Goal: Task Accomplishment & Management: Complete application form

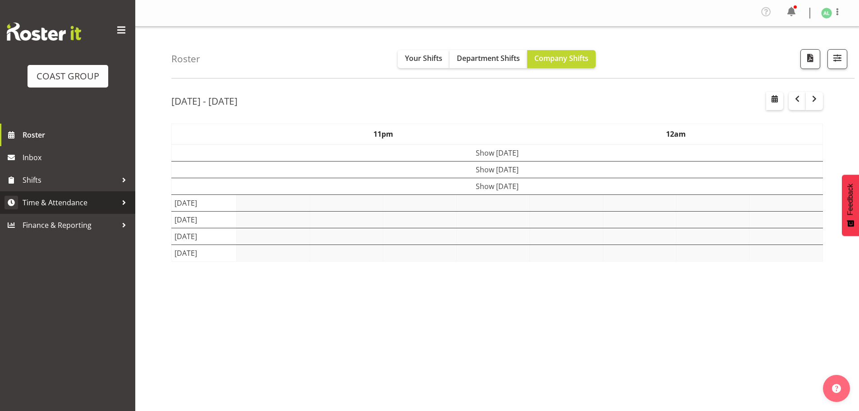
click at [46, 202] on span "Time & Attendance" at bounding box center [70, 203] width 95 height 14
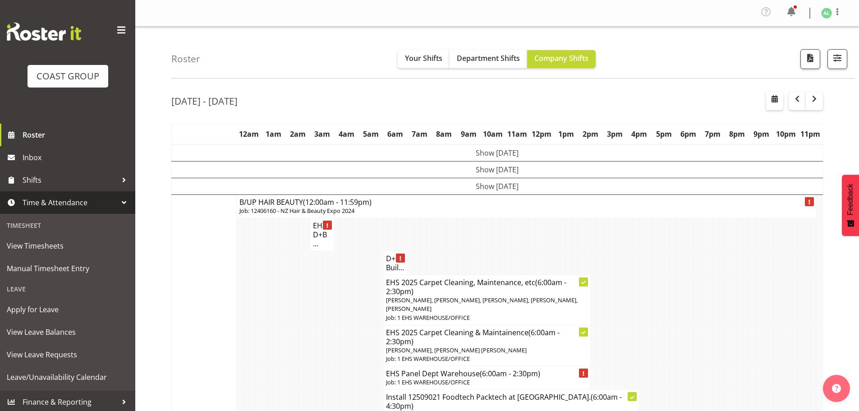
click at [46, 202] on span "Time & Attendance" at bounding box center [70, 203] width 95 height 14
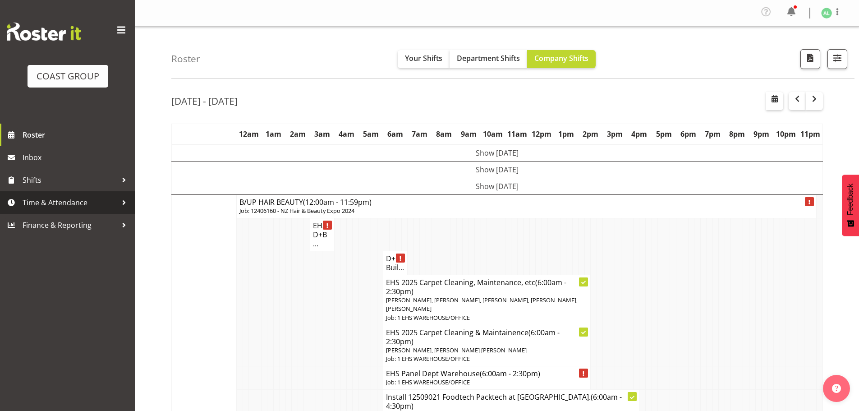
click at [46, 202] on span "Time & Attendance" at bounding box center [70, 203] width 95 height 14
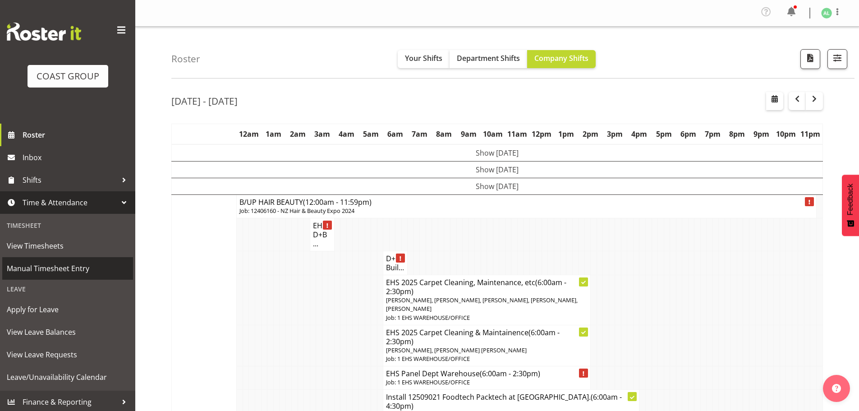
click at [43, 269] on span "Manual Timesheet Entry" at bounding box center [68, 268] width 122 height 14
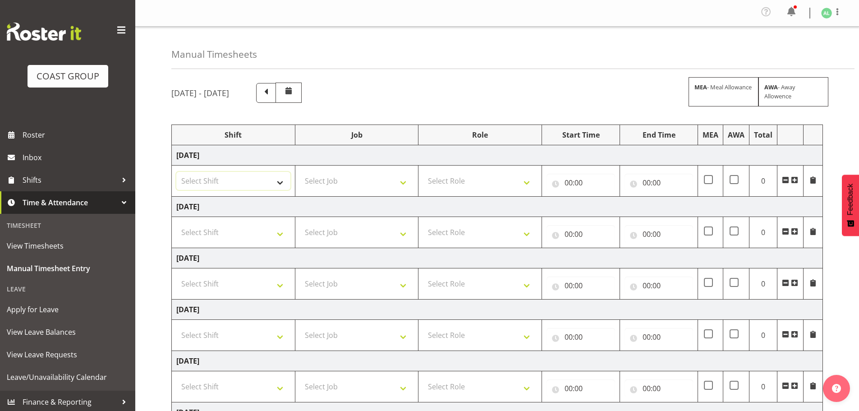
drag, startPoint x: 208, startPoint y: 184, endPoint x: 215, endPoint y: 205, distance: 22.5
click at [208, 184] on select "Select Shift EHS AKL SALES" at bounding box center [233, 181] width 114 height 18
select select "1327"
click at [176, 172] on select "Select Shift EHS AKL SALES" at bounding box center [233, 181] width 114 height 18
click at [335, 183] on select "Select Job 1 Carlton Events 1 Carlton Hamilton 1 Carlton Wellington 1 EHS WAREH…" at bounding box center [357, 181] width 114 height 18
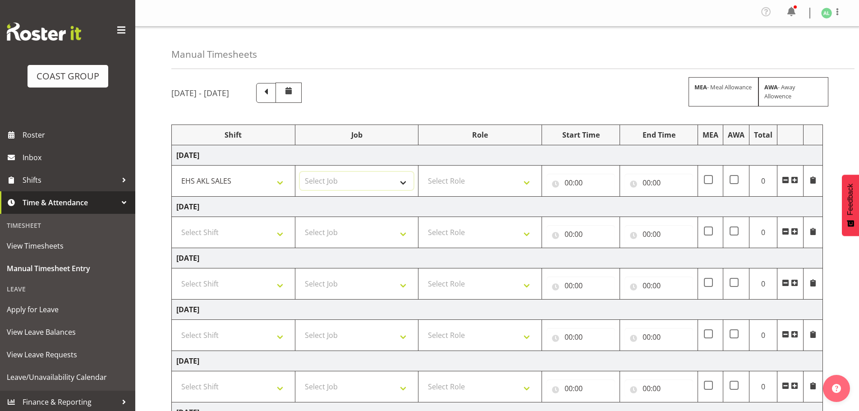
select select "10251"
click at [300, 172] on select "Select Job 1 Carlton Events 1 Carlton Hamilton 1 Carlton Wellington 1 EHS WAREH…" at bounding box center [357, 181] width 114 height 18
click at [456, 179] on select "Select Role ACCOUNT MANAGER Account Manager" at bounding box center [480, 181] width 114 height 18
select select "197"
click at [423, 172] on select "Select Role ACCOUNT MANAGER Account Manager" at bounding box center [480, 181] width 114 height 18
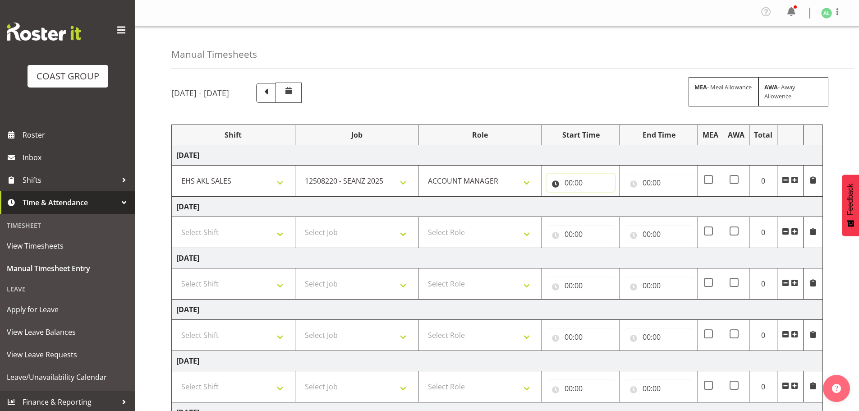
click at [568, 188] on input "00:00" at bounding box center [580, 183] width 69 height 18
click at [570, 182] on input "00:00" at bounding box center [580, 183] width 69 height 18
click at [604, 204] on select "00 01 02 03 04 05 06 07 08 09 10 11 12 13 14 15 16 17 18 19 20 21 22 23" at bounding box center [608, 206] width 20 height 18
select select "6"
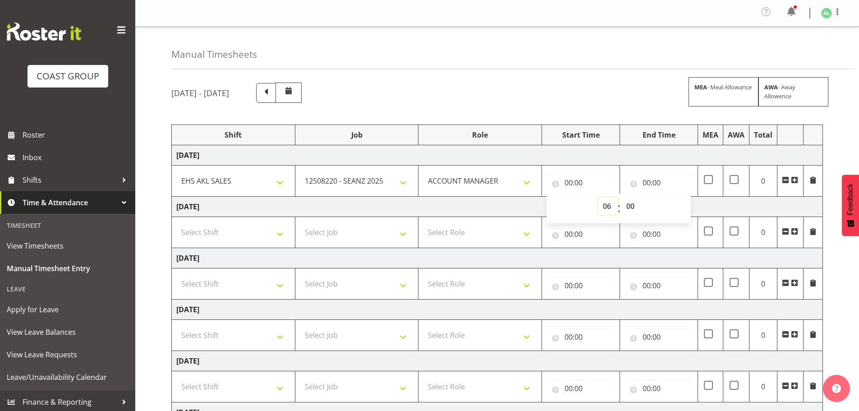
click at [598, 197] on select "00 01 02 03 04 05 06 07 08 09 10 11 12 13 14 15 16 17 18 19 20 21 22 23" at bounding box center [608, 206] width 20 height 18
type input "06:00"
click at [630, 205] on select "00 01 02 03 04 05 06 07 08 09 10 11 12 13 14 15 16 17 18 19 20 21 22 23 24 25 2…" at bounding box center [631, 206] width 20 height 18
select select "30"
click at [621, 197] on select "00 01 02 03 04 05 06 07 08 09 10 11 12 13 14 15 16 17 18 19 20 21 22 23 24 25 2…" at bounding box center [631, 206] width 20 height 18
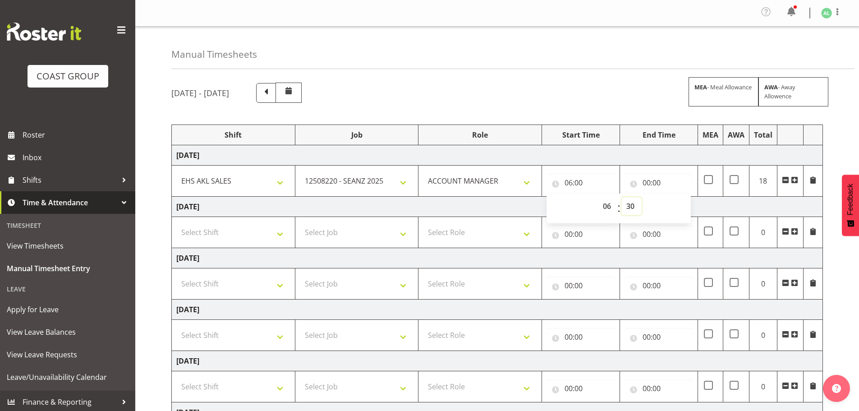
type input "06:30"
click at [476, 206] on td "Thursday 28th August 2025" at bounding box center [497, 207] width 651 height 20
click at [654, 182] on input "00:00" at bounding box center [658, 183] width 69 height 18
click at [682, 204] on select "00 01 02 03 04 05 06 07 08 09 10 11 12 13 14 15 16 17 18 19 20 21 22 23" at bounding box center [686, 206] width 20 height 18
select select "12"
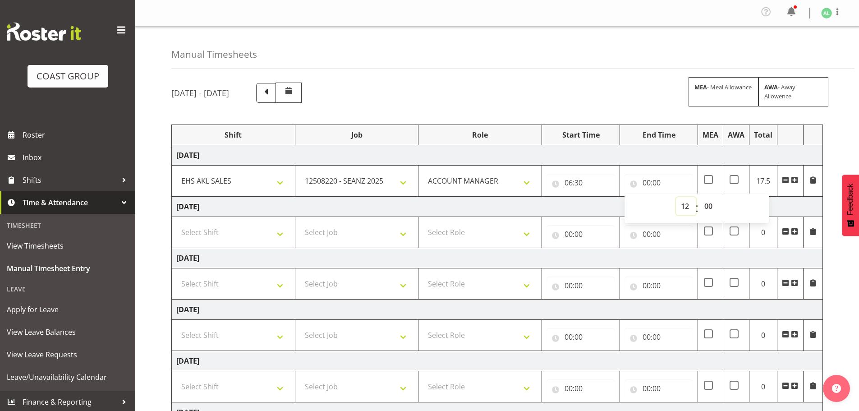
click at [676, 197] on select "00 01 02 03 04 05 06 07 08 09 10 11 12 13 14 15 16 17 18 19 20 21 22 23" at bounding box center [686, 206] width 20 height 18
type input "12:00"
click at [792, 180] on span at bounding box center [794, 179] width 7 height 7
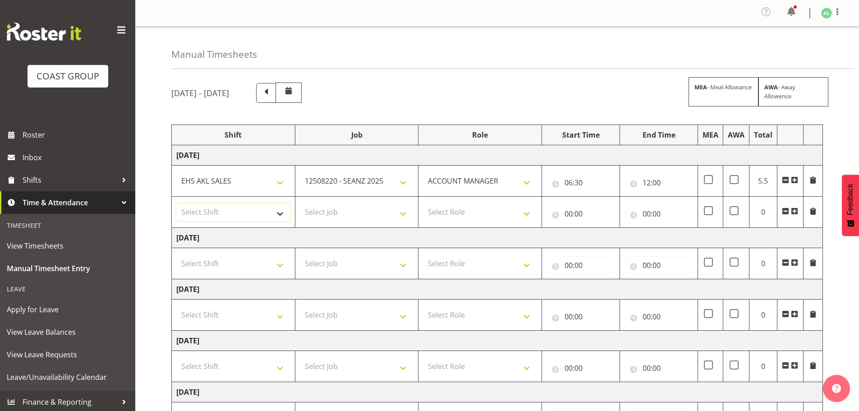
click at [194, 207] on select "Select Shift EHS AKL SALES" at bounding box center [233, 212] width 114 height 18
select select "1327"
click at [176, 203] on select "Select Shift EHS AKL SALES" at bounding box center [233, 212] width 114 height 18
click at [340, 211] on select "Select Job 1 Carlton Events 1 Carlton Hamilton 1 Carlton Wellington 1 EHS WAREH…" at bounding box center [357, 212] width 114 height 18
select select "10496"
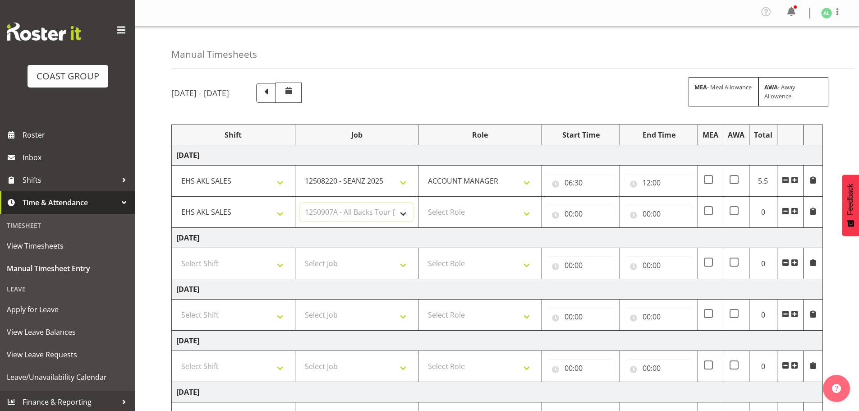
click at [300, 203] on select "Select Job 1 Carlton Events 1 Carlton Hamilton 1 Carlton Wellington 1 EHS WAREH…" at bounding box center [357, 212] width 114 height 18
click at [371, 212] on select "1 Carlton Events 1 Carlton Hamilton 1 Carlton Wellington 1 EHS WAREHOUSE/OFFICE…" at bounding box center [357, 212] width 114 height 18
click at [402, 210] on select "1 Carlton Events 1 Carlton Hamilton 1 Carlton Wellington 1 EHS WAREHOUSE/OFFICE…" at bounding box center [357, 212] width 114 height 18
click at [470, 210] on select "Select Role ACCOUNT MANAGER Account Manager" at bounding box center [480, 212] width 114 height 18
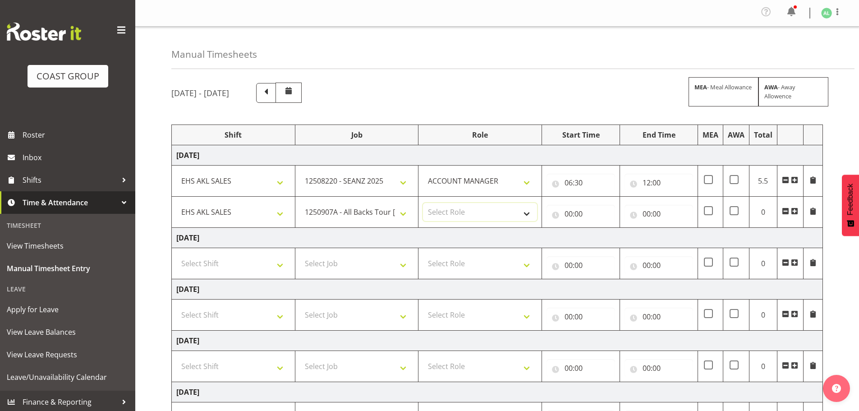
select select "197"
click at [423, 203] on select "Select Role ACCOUNT MANAGER Account Manager" at bounding box center [480, 212] width 114 height 18
click at [566, 214] on input "00:00" at bounding box center [580, 214] width 69 height 18
click at [602, 237] on select "00 01 02 03 04 05 06 07 08 09 10 11 12 13 14 15 16 17 18 19 20 21 22 23" at bounding box center [608, 237] width 20 height 18
select select "13"
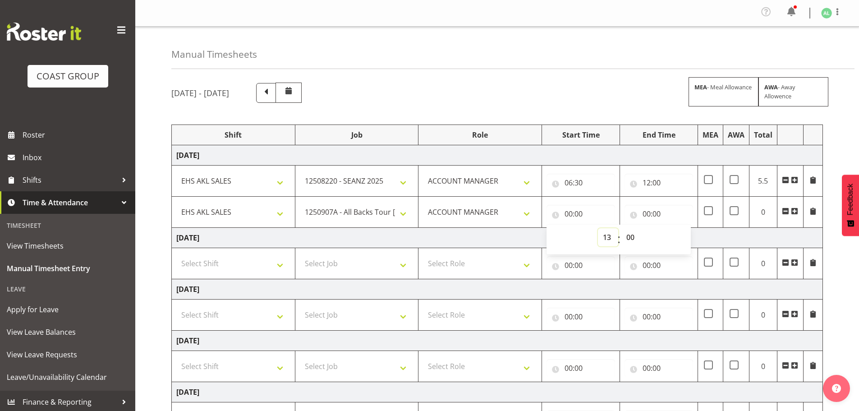
click at [598, 228] on select "00 01 02 03 04 05 06 07 08 09 10 11 12 13 14 15 16 17 18 19 20 21 22 23" at bounding box center [608, 237] width 20 height 18
type input "13:00"
click at [605, 235] on select "00 01 02 03 04 05 06 07 08 09 10 11 12 13 14 15 16 17 18 19 20 21 22 23" at bounding box center [608, 237] width 20 height 18
select select "12"
click at [598, 228] on select "00 01 02 03 04 05 06 07 08 09 10 11 12 13 14 15 16 17 18 19 20 21 22 23" at bounding box center [608, 237] width 20 height 18
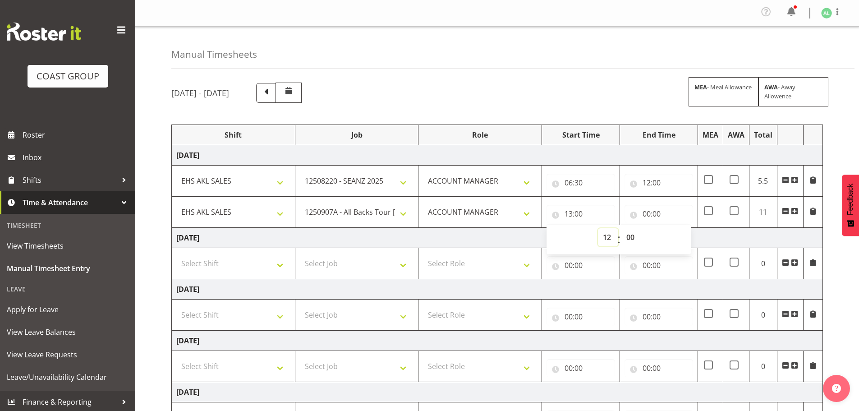
type input "12:00"
click at [451, 237] on td "Thursday 28th August 2025" at bounding box center [497, 238] width 651 height 20
click at [647, 214] on input "00:00" at bounding box center [658, 214] width 69 height 18
click at [683, 237] on select "00 01 02 03 04 05 06 07 08 09 10 11 12 13 14 15 16 17 18 19 20 21 22 23" at bounding box center [686, 237] width 20 height 18
select select "15"
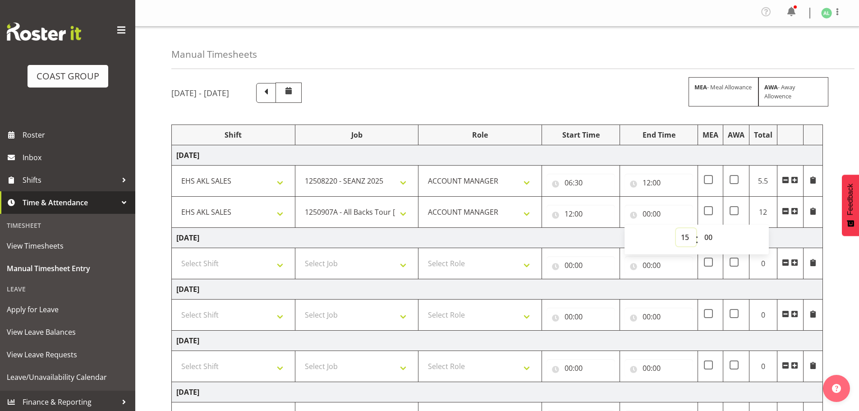
click at [676, 228] on select "00 01 02 03 04 05 06 07 08 09 10 11 12 13 14 15 16 17 18 19 20 21 22 23" at bounding box center [686, 237] width 20 height 18
type input "15:00"
click at [792, 210] on span at bounding box center [794, 210] width 7 height 7
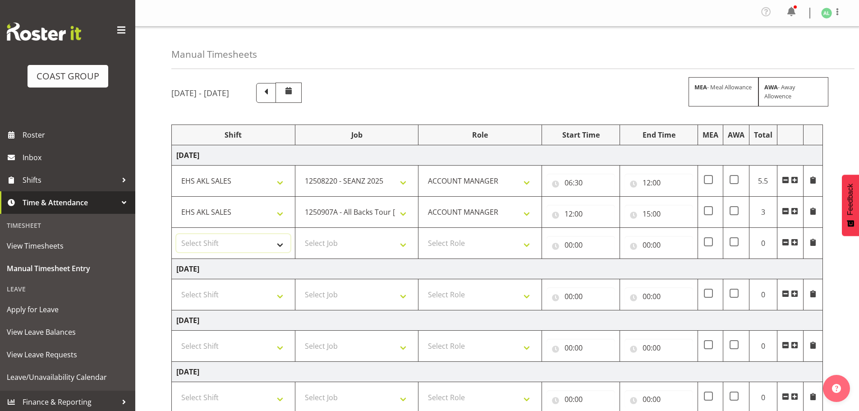
click at [193, 243] on select "Select Shift EHS AKL SALES" at bounding box center [233, 243] width 114 height 18
select select "1327"
click at [176, 234] on select "Select Shift EHS AKL SALES" at bounding box center [233, 243] width 114 height 18
click at [323, 244] on select "Select Job 1 Carlton Events 1 Carlton Hamilton 1 Carlton Wellington 1 EHS WAREH…" at bounding box center [357, 243] width 114 height 18
select select "9932"
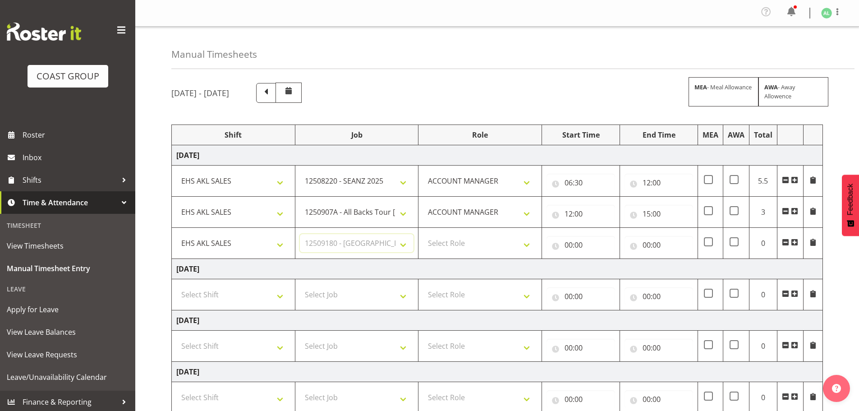
click at [300, 234] on select "Select Job 1 Carlton Events 1 Carlton Hamilton 1 Carlton Wellington 1 EHS WAREH…" at bounding box center [357, 243] width 114 height 18
click at [451, 247] on select "Select Role ACCOUNT MANAGER Account Manager" at bounding box center [480, 243] width 114 height 18
select select "197"
click at [423, 234] on select "Select Role ACCOUNT MANAGER Account Manager" at bounding box center [480, 243] width 114 height 18
click at [570, 246] on input "00:00" at bounding box center [580, 245] width 69 height 18
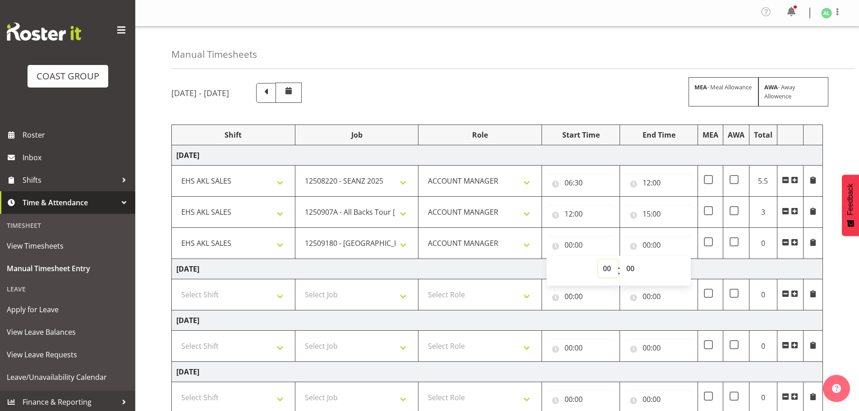
click at [605, 266] on select "00 01 02 03 04 05 06 07 08 09 10 11 12 13 14 15 16 17 18 19 20 21 22 23" at bounding box center [608, 268] width 20 height 18
select select "15"
click at [598, 259] on select "00 01 02 03 04 05 06 07 08 09 10 11 12 13 14 15 16 17 18 19 20 21 22 23" at bounding box center [608, 268] width 20 height 18
type input "15:00"
click at [645, 243] on input "00:00" at bounding box center [658, 245] width 69 height 18
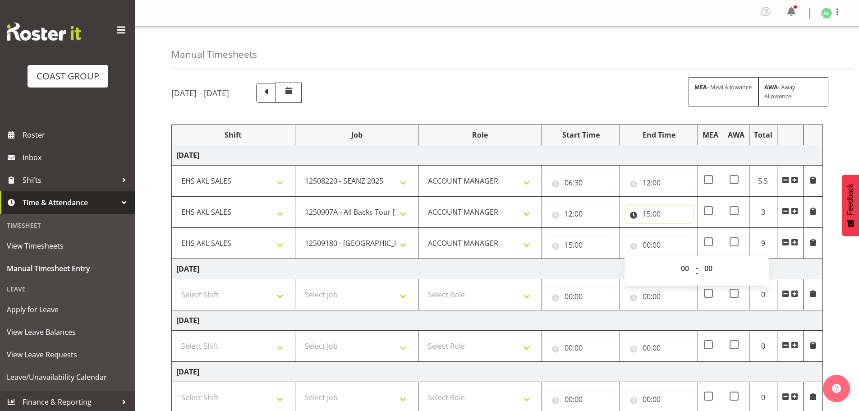
click at [654, 216] on input "15:00" at bounding box center [658, 214] width 69 height 18
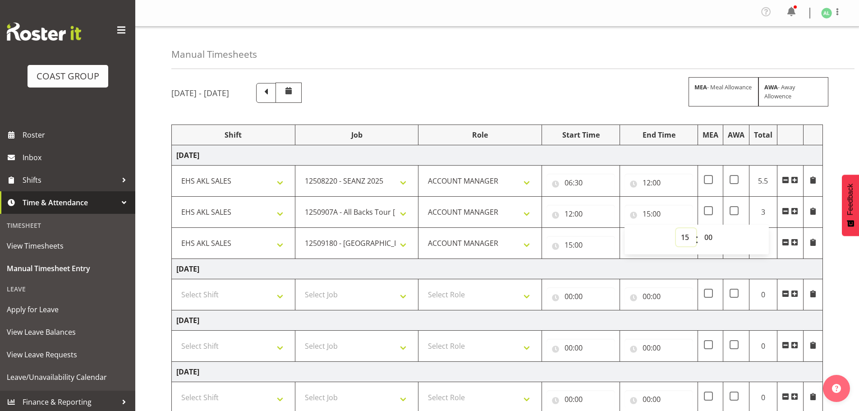
click at [683, 237] on select "00 01 02 03 04 05 06 07 08 09 10 11 12 13 14 15 16 17 18 19 20 21 22 23" at bounding box center [686, 237] width 20 height 18
select select "16"
click at [676, 228] on select "00 01 02 03 04 05 06 07 08 09 10 11 12 13 14 15 16 17 18 19 20 21 22 23" at bounding box center [686, 237] width 20 height 18
type input "16:00"
click at [577, 247] on input "15:00" at bounding box center [580, 245] width 69 height 18
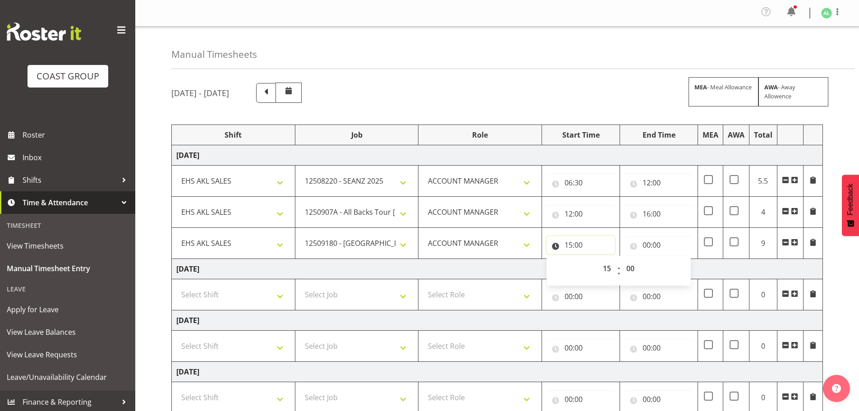
click at [567, 242] on input "15:00" at bounding box center [580, 245] width 69 height 18
click at [568, 244] on input "15:00" at bounding box center [580, 245] width 69 height 18
click at [607, 266] on select "00 01 02 03 04 05 06 07 08 09 10 11 12 13 14 15 16 17 18 19 20 21 22 23" at bounding box center [608, 268] width 20 height 18
select select "16"
click at [598, 259] on select "00 01 02 03 04 05 06 07 08 09 10 11 12 13 14 15 16 17 18 19 20 21 22 23" at bounding box center [608, 268] width 20 height 18
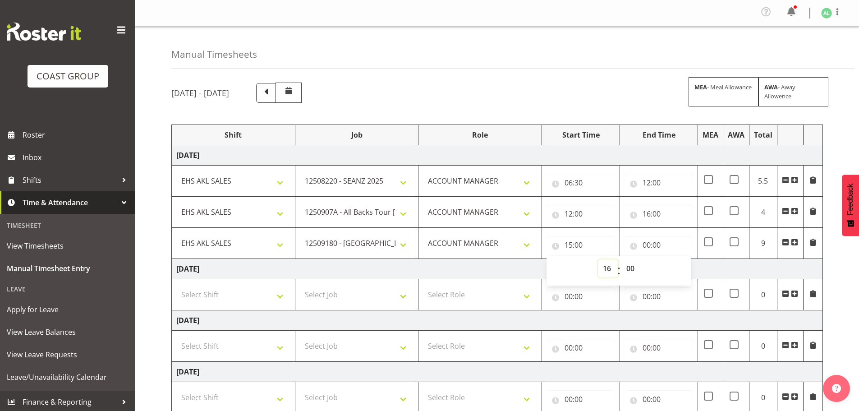
type input "16:00"
click at [649, 243] on input "00:00" at bounding box center [658, 245] width 69 height 18
click at [686, 267] on select "00 01 02 03 04 05 06 07 08 09 10 11 12 13 14 15 16 17 18 19 20 21 22 23" at bounding box center [686, 268] width 20 height 18
select select "18"
click at [676, 259] on select "00 01 02 03 04 05 06 07 08 09 10 11 12 13 14 15 16 17 18 19 20 21 22 23" at bounding box center [686, 268] width 20 height 18
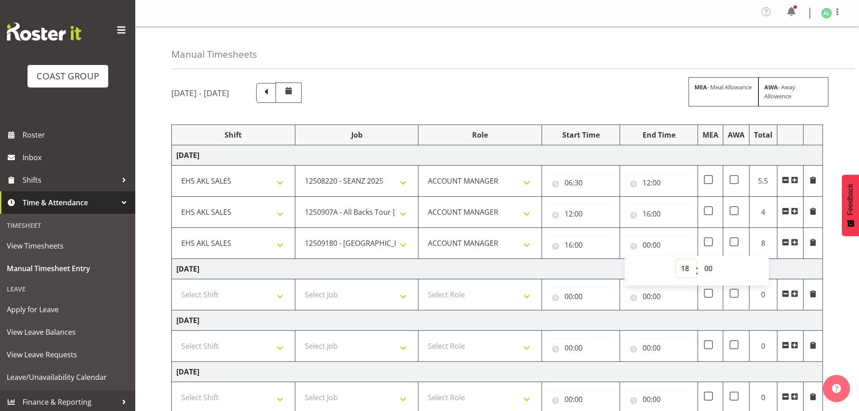
type input "18:00"
click at [526, 268] on td "Thursday 28th August 2025" at bounding box center [497, 269] width 651 height 20
click at [709, 240] on span at bounding box center [708, 241] width 9 height 9
click at [709, 240] on input "checkbox" at bounding box center [707, 242] width 6 height 6
checkbox input "true"
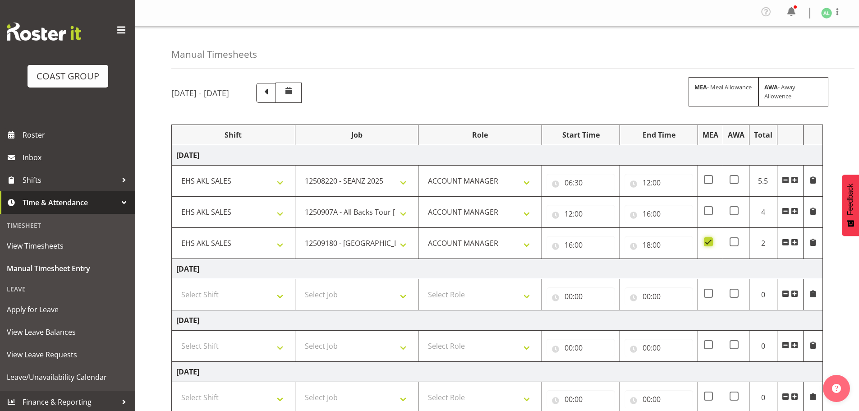
scroll to position [214, 0]
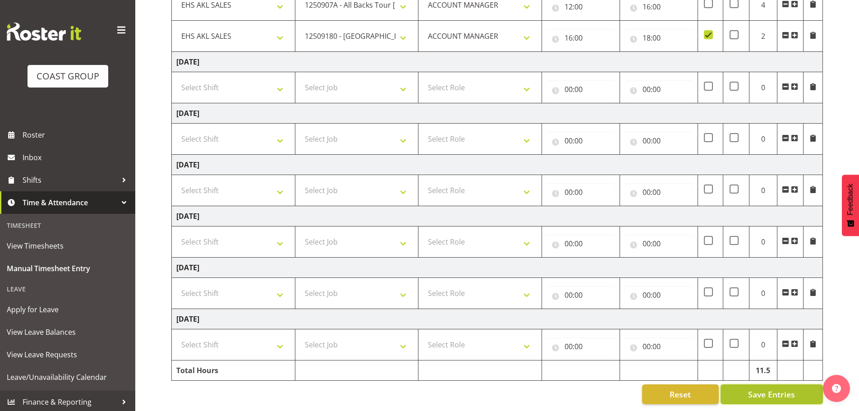
click at [764, 391] on span "Save Entries" at bounding box center [771, 394] width 47 height 12
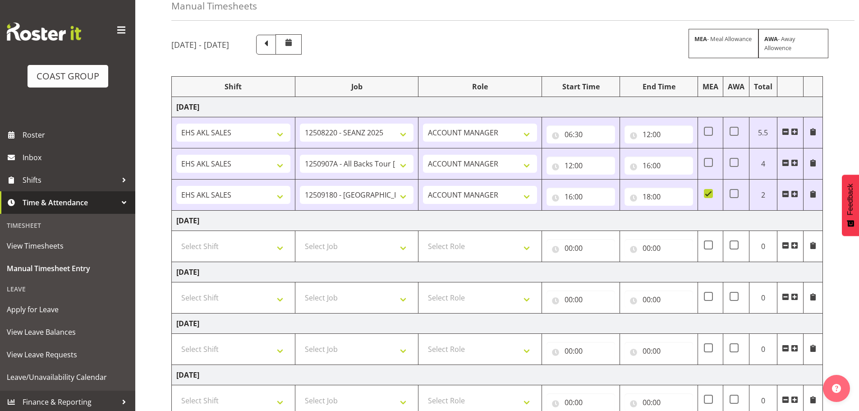
scroll to position [0, 0]
